Goal: Task Accomplishment & Management: Use online tool/utility

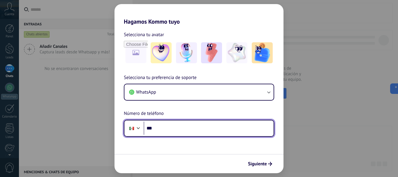
click at [171, 128] on input "***" at bounding box center [209, 128] width 130 height 13
type input "**********"
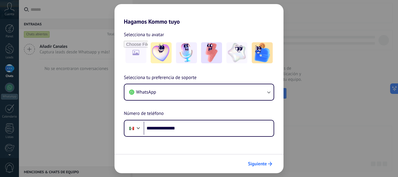
click at [263, 164] on span "Siguiente" at bounding box center [257, 164] width 19 height 4
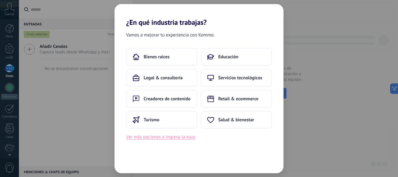
click at [170, 137] on button "Ver más opciones o ingresa la tuya" at bounding box center [160, 137] width 69 height 8
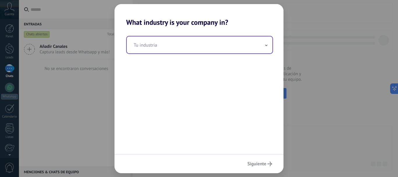
click at [176, 49] on input "text" at bounding box center [200, 44] width 146 height 17
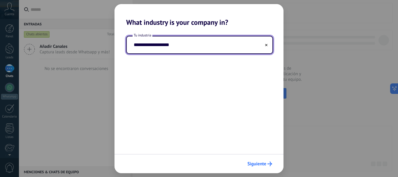
type input "**********"
click at [265, 163] on span "Siguiente" at bounding box center [256, 164] width 19 height 4
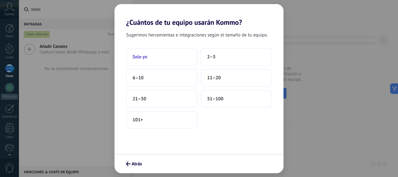
click at [145, 55] on span "Solo yo" at bounding box center [140, 57] width 15 height 6
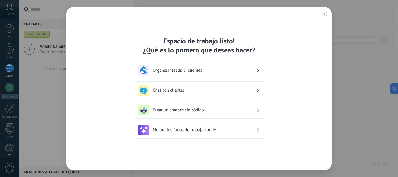
click at [226, 111] on h3 "Crear un chatbot sin código" at bounding box center [204, 110] width 103 height 6
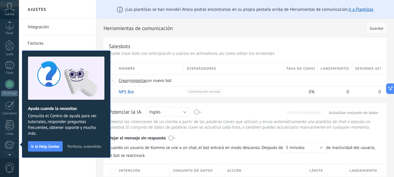
scroll to position [66, 0]
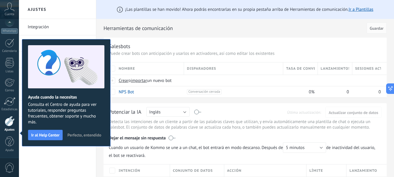
click at [67, 137] on span "Perfecto, entendido" at bounding box center [84, 135] width 34 height 4
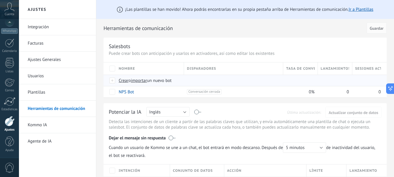
click at [124, 80] on span "Crear" at bounding box center [124, 81] width 10 height 6
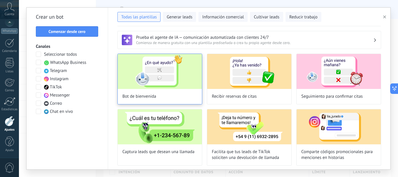
click at [159, 70] on img at bounding box center [160, 71] width 84 height 35
type input "**********"
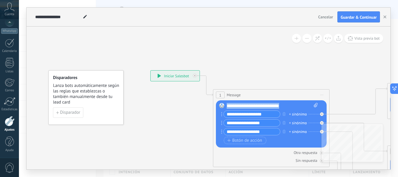
drag, startPoint x: 290, startPoint y: 106, endPoint x: 224, endPoint y: 108, distance: 65.6
click at [224, 108] on div "Reemplazar Quitar Convertir a mensaje de voz Arrastre la imagen aquí para adjun…" at bounding box center [271, 123] width 111 height 47
click at [267, 114] on input "**********" at bounding box center [252, 114] width 56 height 7
drag, startPoint x: 267, startPoint y: 114, endPoint x: 227, endPoint y: 112, distance: 40.0
click at [227, 112] on input "**********" at bounding box center [252, 114] width 56 height 7
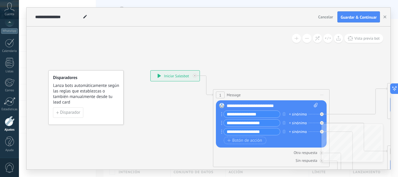
type input "**********"
click at [267, 122] on input "**********" at bounding box center [252, 122] width 56 height 7
drag, startPoint x: 268, startPoint y: 123, endPoint x: 227, endPoint y: 122, distance: 41.4
click at [227, 122] on input "**********" at bounding box center [252, 122] width 56 height 7
type input "**********"
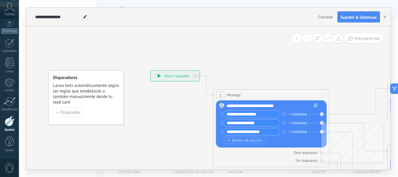
drag, startPoint x: 266, startPoint y: 131, endPoint x: 222, endPoint y: 128, distance: 44.1
click at [222, 128] on div "**********" at bounding box center [250, 131] width 59 height 7
type input "*"
click at [221, 114] on circle at bounding box center [221, 114] width 1 height 1
click at [229, 114] on input "**********" at bounding box center [252, 114] width 56 height 7
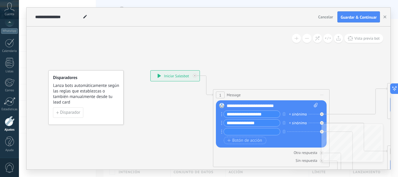
drag, startPoint x: 263, startPoint y: 114, endPoint x: 220, endPoint y: 116, distance: 43.5
click at [220, 116] on div "Reemplazar Quitar Convertir a mensaje de voz Arrastre la imagen aquí para adjun…" at bounding box center [271, 123] width 111 height 47
type input "**********"
click at [248, 132] on input "text" at bounding box center [252, 131] width 56 height 7
click at [294, 131] on div "+ sinónimo" at bounding box center [298, 132] width 18 height 6
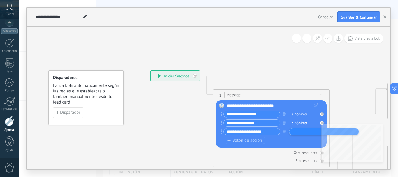
click at [277, 141] on div "Botón de acción Enlace de web" at bounding box center [271, 140] width 94 height 7
click at [236, 140] on span "Botón de acción" at bounding box center [244, 140] width 35 height 5
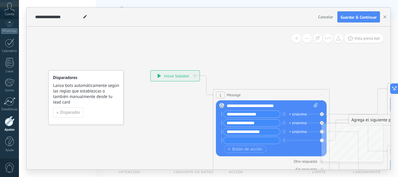
type input "**********"
click at [322, 113] on icon at bounding box center [322, 114] width 2 height 2
click at [284, 140] on icon "button" at bounding box center [284, 139] width 3 height 3
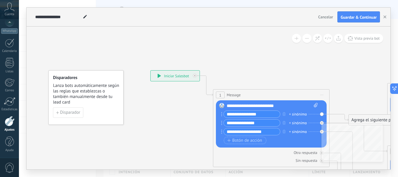
click at [321, 115] on div "Reemplazar Quitar Convertir a mensaje de voz Arrastre la imagen aquí para adjun…" at bounding box center [271, 123] width 111 height 47
click at [322, 114] on div "Reemplazar Quitar Convertir a mensaje de voz Arrastre la imagen aquí para adjun…" at bounding box center [271, 123] width 111 height 47
click at [365, 120] on div "Agrega el siguiente paso" at bounding box center [374, 120] width 51 height 10
click at [369, 15] on button "Guardar & Continuar" at bounding box center [358, 16] width 43 height 11
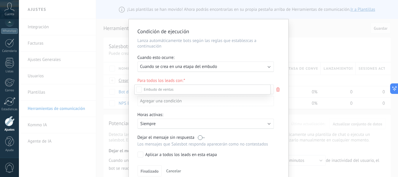
click at [281, 64] on div at bounding box center [208, 88] width 379 height 177
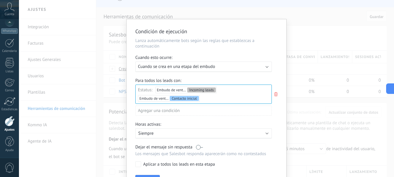
scroll to position [0, 0]
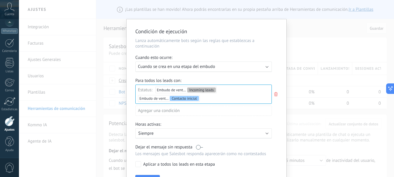
click at [277, 103] on div "Para todos los leads con: Estatus: Embudo de ventas Incoming leads Embudo de ve…" at bounding box center [206, 99] width 142 height 42
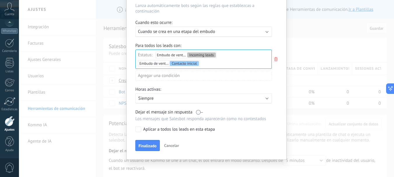
scroll to position [37, 0]
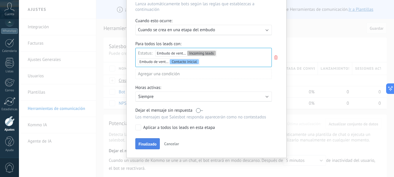
click at [139, 142] on span "Finalizado" at bounding box center [147, 144] width 18 height 4
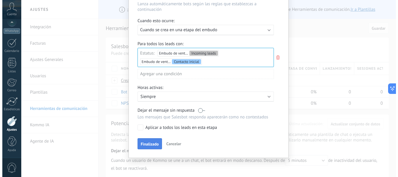
scroll to position [0, 0]
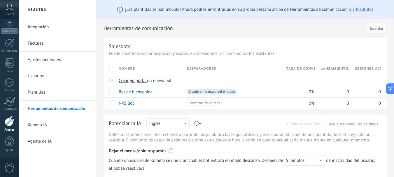
click at [9, 7] on icon at bounding box center [9, 7] width 10 height 9
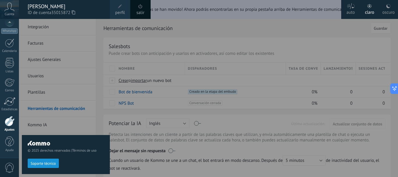
click at [6, 10] on icon at bounding box center [9, 7] width 10 height 9
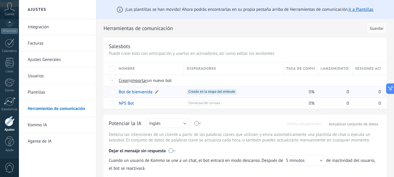
click at [138, 92] on link "Bot de bienvenida" at bounding box center [136, 92] width 34 height 6
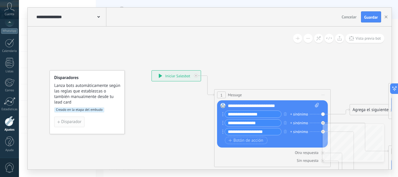
click at [66, 122] on span "Disparador" at bounding box center [71, 122] width 20 height 4
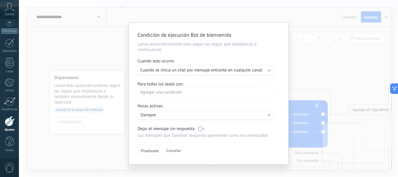
click at [167, 91] on div "Agregar una condición" at bounding box center [206, 92] width 136 height 10
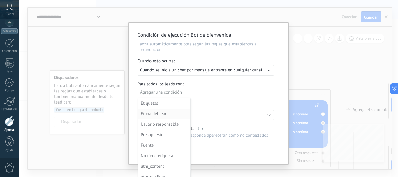
click at [152, 114] on div "Etapa del lead" at bounding box center [163, 114] width 45 height 8
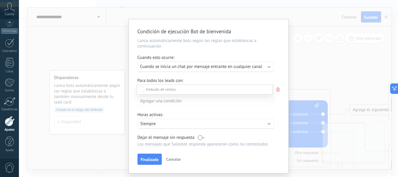
click at [209, 165] on div "Incoming leads Contacto inicial Negociación Debate contractual Discusión de con…" at bounding box center [204, 129] width 136 height 91
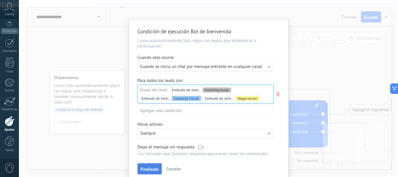
click at [153, 168] on span "Finalizado" at bounding box center [150, 169] width 18 height 4
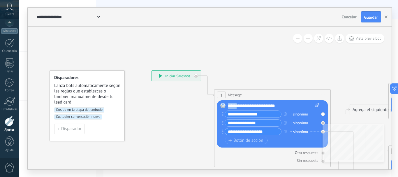
drag, startPoint x: 237, startPoint y: 105, endPoint x: 221, endPoint y: 106, distance: 16.6
click at [221, 106] on div "Reemplazar Quitar Convertir a mensaje de voz Arrastre la imagen aquí para adjun…" at bounding box center [272, 123] width 111 height 47
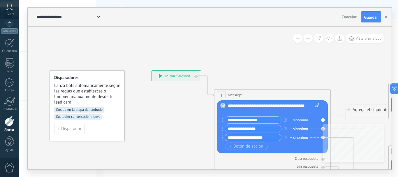
click at [297, 119] on div "+ sinónimo" at bounding box center [299, 120] width 18 height 6
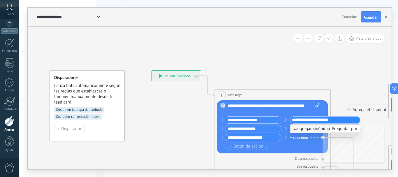
type input "**********"
click at [314, 130] on span "agregar sinónimo Preguntar por un producto" at bounding box center [337, 129] width 89 height 6
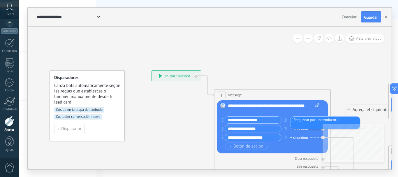
click at [296, 143] on div "Botón de acción Enlace de web" at bounding box center [272, 145] width 94 height 7
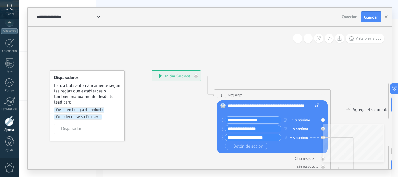
click at [301, 128] on div "+ sinónimo" at bounding box center [299, 129] width 18 height 6
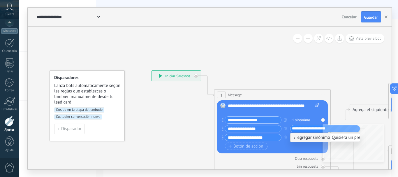
type input "**********"
click at [304, 137] on span "agregar sinónimo Quisiera un presupuesto" at bounding box center [335, 138] width 85 height 6
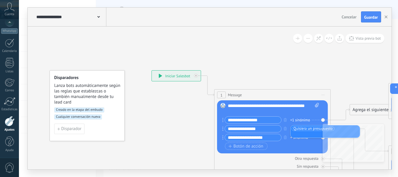
click at [306, 145] on div "Botón de acción Enlace de web" at bounding box center [272, 145] width 94 height 7
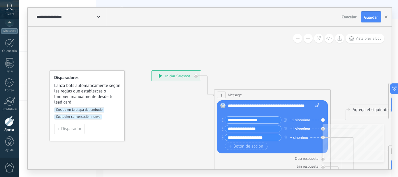
click at [298, 137] on div "+ sinónimo" at bounding box center [299, 138] width 18 height 6
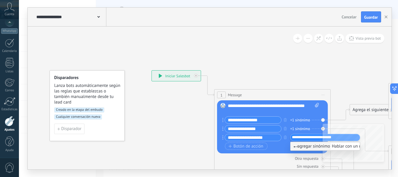
type input "**********"
click at [298, 145] on span "agregar sinónimo Hablar con un representante" at bounding box center [339, 146] width 93 height 6
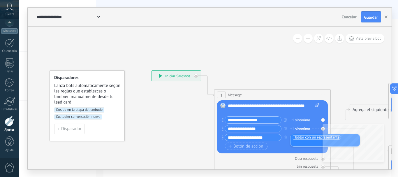
click at [222, 138] on icon at bounding box center [222, 137] width 1 height 4
click at [189, 75] on div "**********" at bounding box center [176, 76] width 49 height 10
click at [179, 75] on div "**********" at bounding box center [176, 76] width 49 height 10
click at [173, 75] on div "**********" at bounding box center [176, 76] width 49 height 10
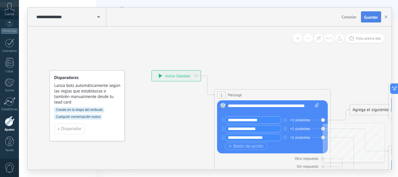
click at [366, 16] on span "Guardar" at bounding box center [371, 17] width 14 height 4
click at [385, 17] on icon "button" at bounding box center [386, 16] width 3 height 3
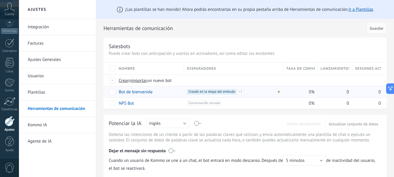
click at [229, 103] on span "Cualquier conversación nueva +0" at bounding box center [205, 105] width 47 height 5
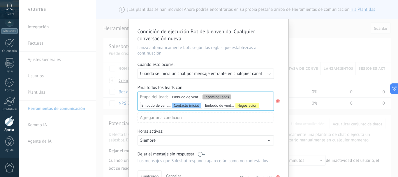
click at [266, 73] on div "Ejecutar: Cuando se inicia un chat por mensaje entrante en cualquier canal" at bounding box center [206, 73] width 136 height 10
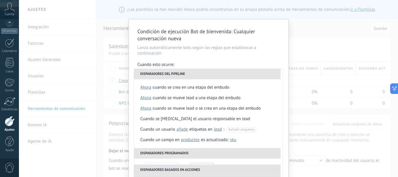
click at [267, 47] on p "Lanza automáticamente bots según las reglas que establezcas a continuación" at bounding box center [209, 50] width 142 height 11
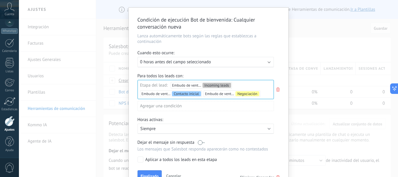
scroll to position [44, 0]
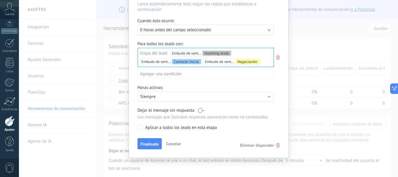
click at [247, 144] on span "Eliminar disparador" at bounding box center [257, 144] width 34 height 5
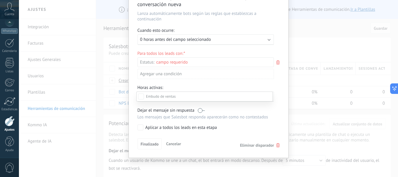
scroll to position [0, 0]
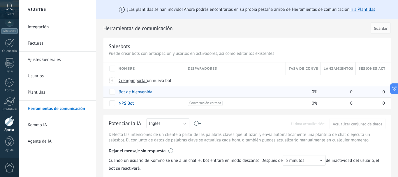
click at [121, 91] on link "Bot de bienvenida" at bounding box center [136, 92] width 34 height 6
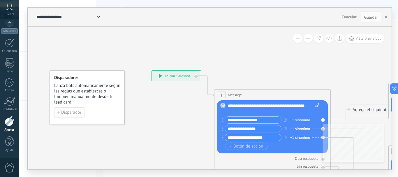
click at [375, 110] on div "Agrega el siguiente paso" at bounding box center [375, 110] width 51 height 10
click at [387, 158] on span "Enviar mensaje interno" at bounding box center [386, 158] width 43 height 6
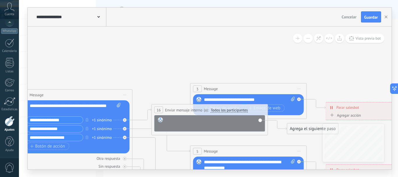
click at [201, 120] on div at bounding box center [214, 123] width 96 height 12
click at [237, 110] on span "Todos los participantes" at bounding box center [229, 110] width 37 height 5
click at [237, 110] on button "Todos los participantes" at bounding box center [244, 110] width 73 height 10
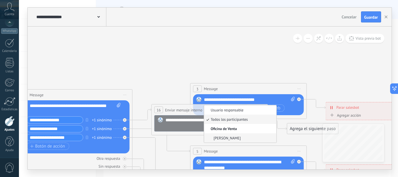
click at [241, 137] on span "[PERSON_NAME]" at bounding box center [239, 137] width 71 height 5
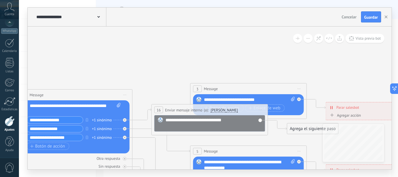
click at [291, 127] on div "Agrega el siguiente paso" at bounding box center [312, 129] width 51 height 10
click at [276, 98] on div "**********" at bounding box center [249, 100] width 91 height 6
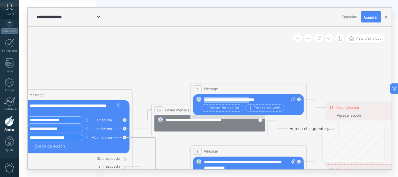
drag, startPoint x: 254, startPoint y: 98, endPoint x: 204, endPoint y: 96, distance: 49.9
click at [204, 96] on div "Reemplazar Quitar Convertir a mensaje de voz Arrastre la imagen aquí para adjun…" at bounding box center [248, 104] width 111 height 21
click at [217, 107] on span "Botón de acción" at bounding box center [222, 108] width 35 height 5
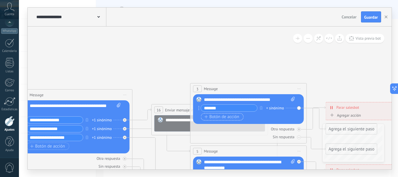
type input "*******"
click at [233, 116] on span "Botón de acción" at bounding box center [222, 117] width 35 height 5
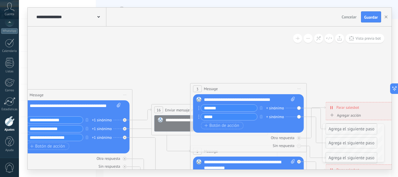
type input "*****"
click at [275, 126] on div "Botón de acción Enlace de web" at bounding box center [248, 125] width 94 height 7
click at [0, 0] on icon at bounding box center [0, 0] width 0 height 0
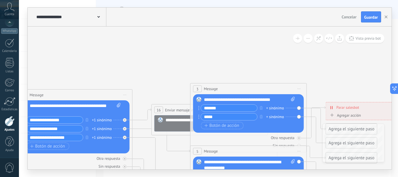
click at [75, 103] on div "**********" at bounding box center [75, 109] width 91 height 12
click at [125, 119] on icon at bounding box center [125, 120] width 2 height 2
click at [0, 0] on icon at bounding box center [0, 0] width 0 height 0
click at [124, 128] on div "Reemplazar Quitar Convertir a mensaje de voz Arrastre la imagen aquí para adjun…" at bounding box center [74, 126] width 111 height 53
click at [124, 119] on div "Reemplazar Quitar Convertir a mensaje de voz Arrastre la imagen aquí para adjun…" at bounding box center [74, 126] width 111 height 53
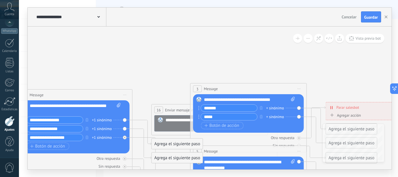
click at [107, 120] on div "+1 sinónimo" at bounding box center [102, 120] width 20 height 6
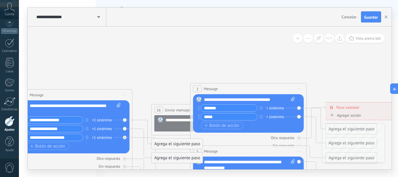
click at [125, 120] on div "Reemplazar Quitar Convertir a mensaje de voz Arrastre la imagen aquí para adjun…" at bounding box center [74, 126] width 111 height 53
click at [353, 115] on div "Agregar acción" at bounding box center [345, 115] width 32 height 4
click at [353, 115] on button "Conversación marcada como cerrada" at bounding box center [362, 115] width 73 height 10
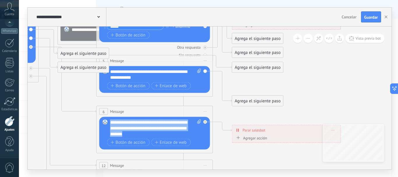
drag, startPoint x: 159, startPoint y: 133, endPoint x: 110, endPoint y: 122, distance: 49.9
click at [110, 122] on div "**********" at bounding box center [155, 127] width 91 height 17
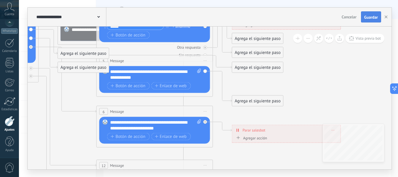
click at [372, 16] on span "Guardar" at bounding box center [371, 17] width 14 height 4
click at [385, 17] on icon "button" at bounding box center [386, 16] width 3 height 3
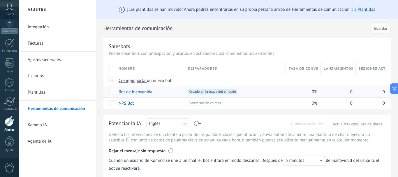
click at [140, 92] on link "Bot de bienvenida" at bounding box center [136, 92] width 34 height 6
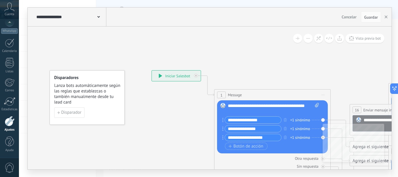
click at [164, 75] on div "**********" at bounding box center [176, 76] width 49 height 10
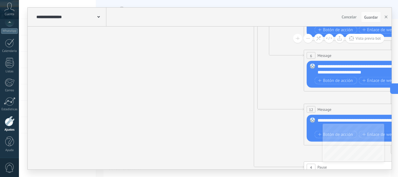
click at [396, 30] on div "**********" at bounding box center [208, 88] width 379 height 177
click at [285, 67] on icon at bounding box center [375, 69] width 908 height 582
click at [373, 17] on span "Guardar" at bounding box center [371, 17] width 14 height 4
click at [370, 17] on span "Guardar" at bounding box center [371, 17] width 14 height 4
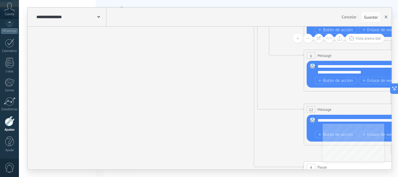
click at [386, 15] on icon "button" at bounding box center [386, 16] width 3 height 3
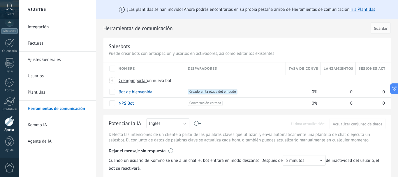
click at [219, 92] on span "Creado en la etapa del embudo +0" at bounding box center [213, 91] width 50 height 5
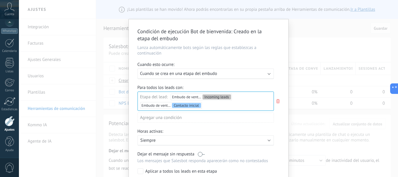
click at [280, 125] on div "Para todos los leads con: Etapa del lead: Embudo de ventas Incoming leads Embud…" at bounding box center [209, 106] width 142 height 42
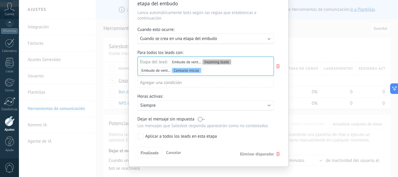
scroll to position [44, 0]
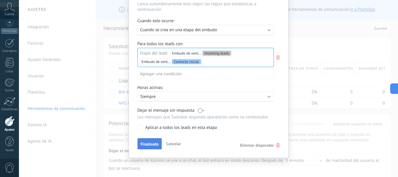
click at [152, 143] on span "Finalizado" at bounding box center [150, 144] width 18 height 4
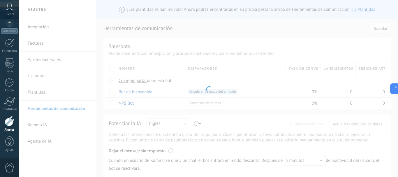
scroll to position [0, 0]
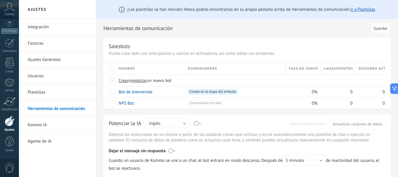
click at [43, 26] on link "Integración" at bounding box center [59, 27] width 62 height 16
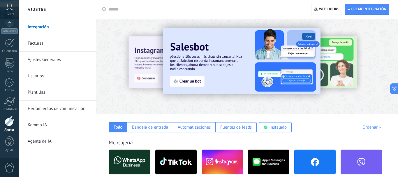
click at [136, 164] on img at bounding box center [129, 162] width 41 height 28
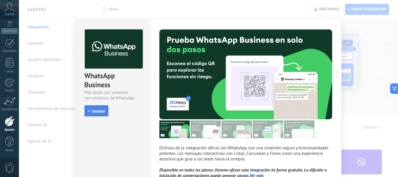
click at [99, 110] on span "Instalar" at bounding box center [98, 111] width 13 height 4
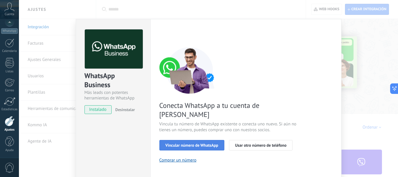
click at [188, 143] on span "Vincular número de WhatsApp" at bounding box center [192, 145] width 53 height 4
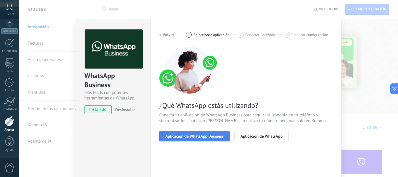
click at [207, 136] on span "Aplicación de WhatsApp Business" at bounding box center [195, 136] width 58 height 4
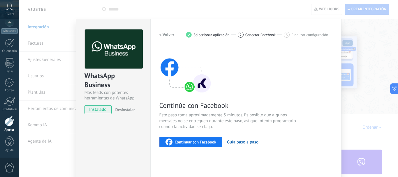
click at [214, 34] on span "Seleccionar aplicación" at bounding box center [211, 35] width 36 height 4
click at [251, 143] on button "Guía paso a paso" at bounding box center [242, 142] width 31 height 6
click at [319, 82] on div "Continúa con Facebook Este paso toma aproximadamente 5 minutos. Es posible que …" at bounding box center [245, 97] width 173 height 100
click at [309, 65] on div "Continúa con Facebook Este paso toma aproximadamente 5 minutos. Es posible que …" at bounding box center [245, 97] width 173 height 100
click at [165, 33] on h2 "< Volver" at bounding box center [166, 35] width 15 height 6
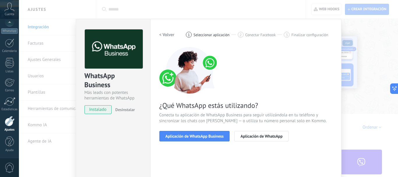
click at [165, 34] on h2 "< Volver" at bounding box center [166, 35] width 15 height 6
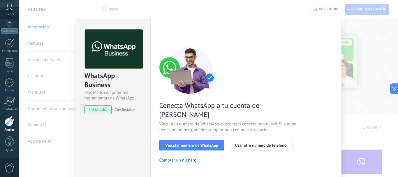
click at [37, 8] on div "WhatsApp Business Más leads con potentes herramientas de WhatsApp instalado Des…" at bounding box center [208, 88] width 379 height 177
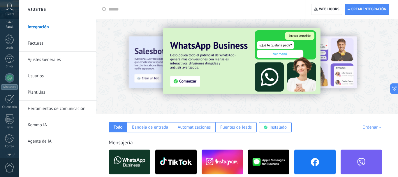
scroll to position [1, 0]
click at [10, 87] on div at bounding box center [9, 86] width 9 height 9
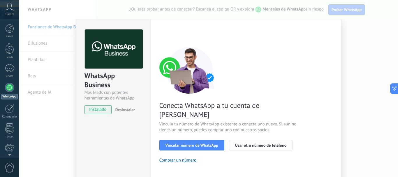
click at [238, 143] on span "Usar otro número de teléfono" at bounding box center [260, 145] width 51 height 4
click at [258, 143] on span "Usar otro número de teléfono" at bounding box center [260, 145] width 51 height 4
